Goal: Navigation & Orientation: Find specific page/section

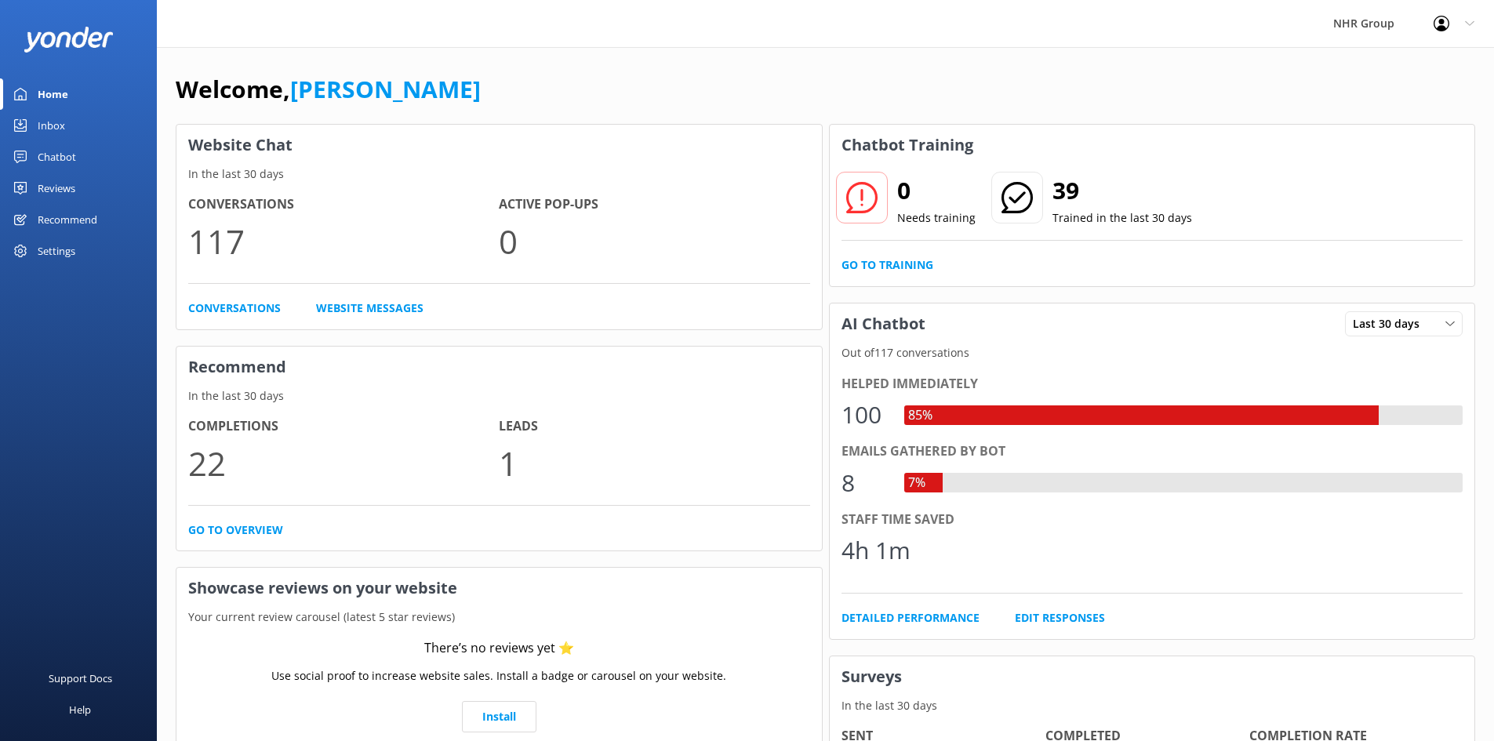
click at [71, 123] on link "Inbox" at bounding box center [78, 125] width 157 height 31
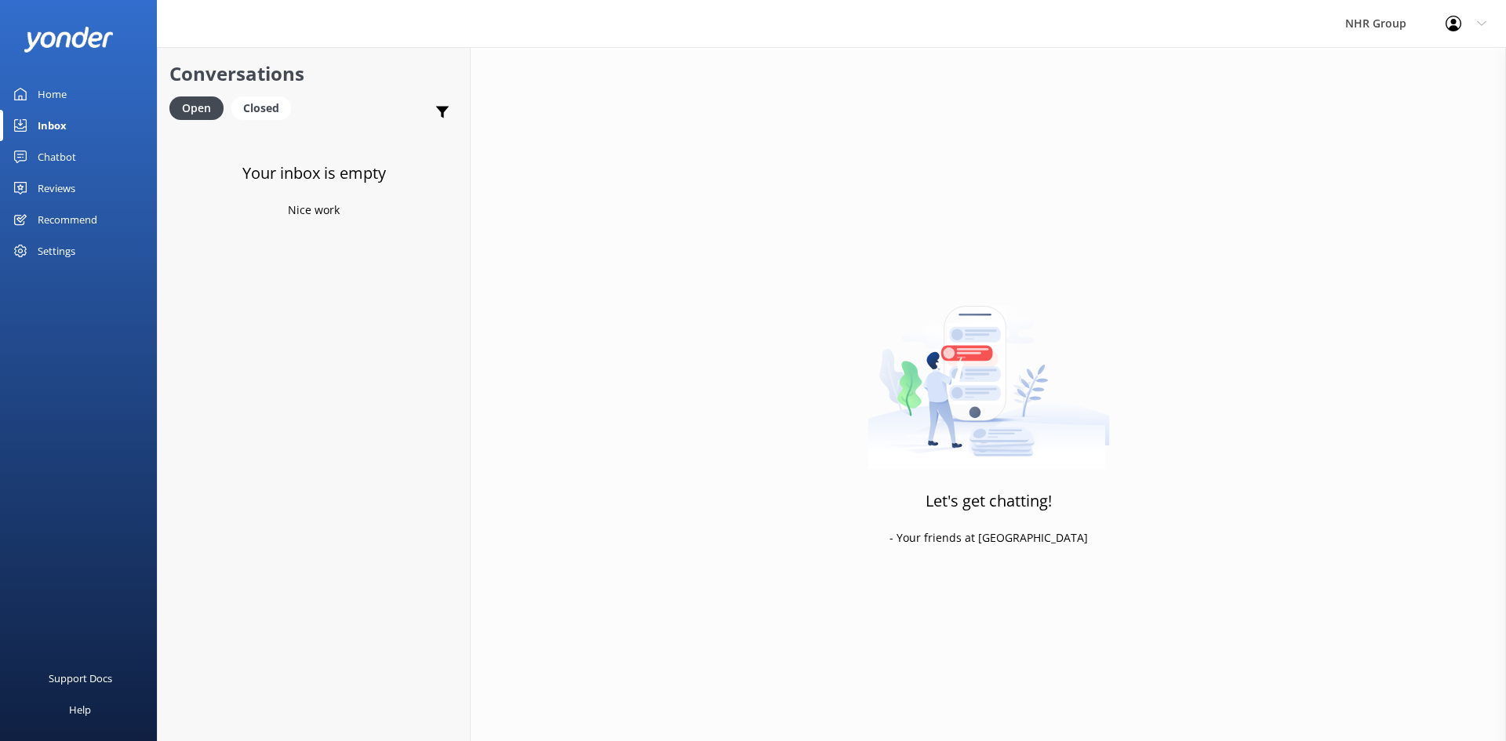
click at [75, 143] on div "Chatbot" at bounding box center [57, 156] width 38 height 31
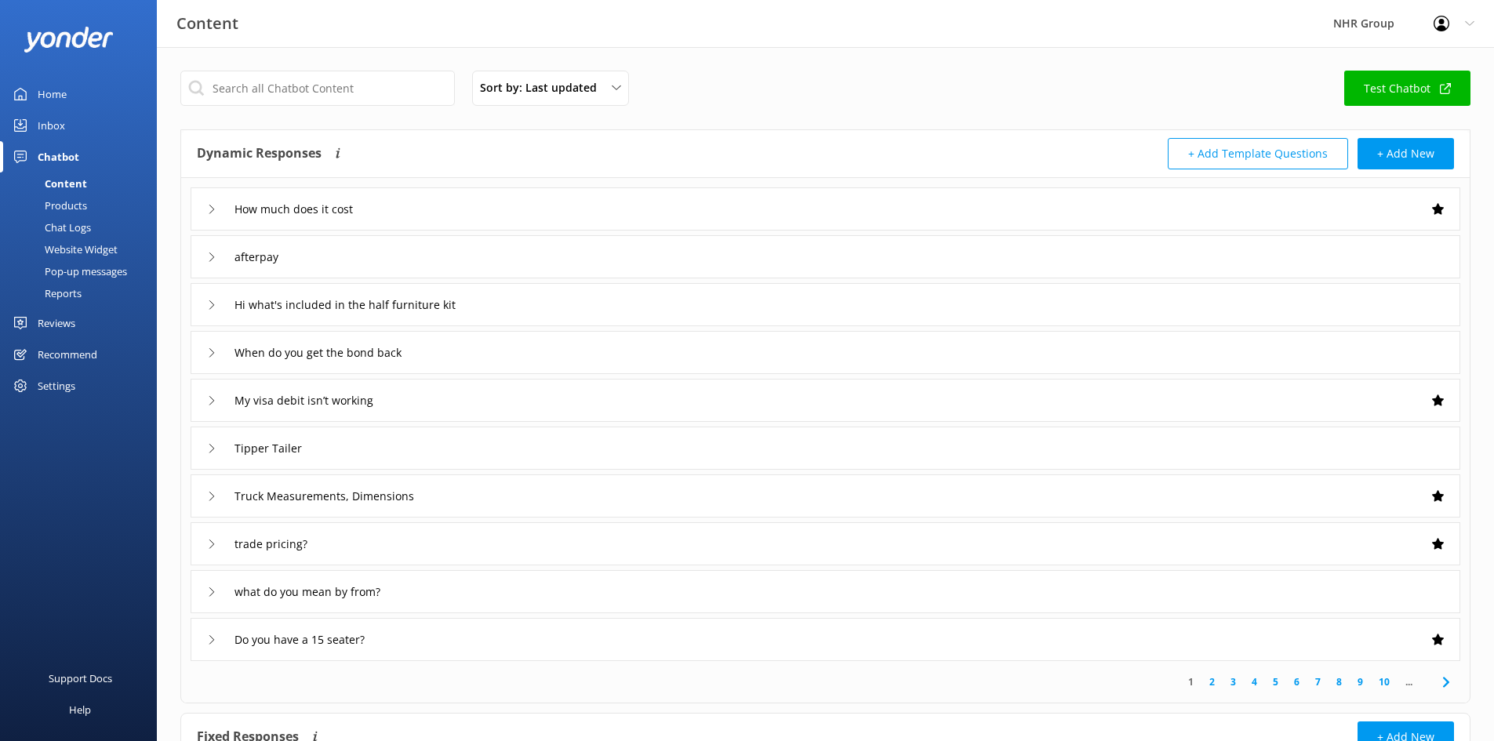
click at [72, 126] on link "Inbox" at bounding box center [78, 125] width 157 height 31
